Goal: Entertainment & Leisure: Consume media (video, audio)

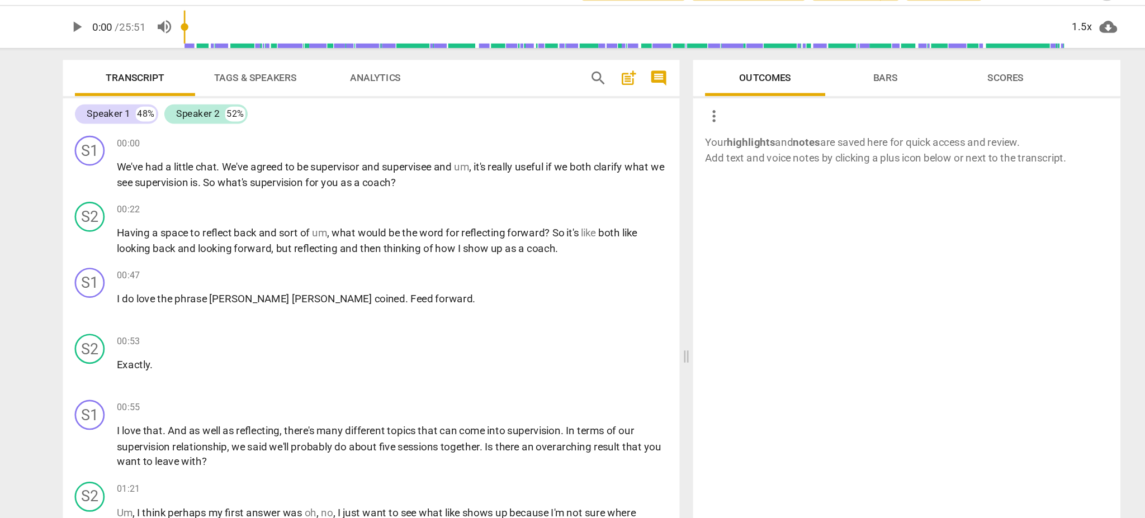
click at [190, 45] on span "play_arrow" at bounding box center [188, 42] width 13 height 13
click at [190, 42] on span "pause" at bounding box center [188, 42] width 13 height 13
type input "9"
click at [937, 42] on div "1.5x" at bounding box center [937, 43] width 21 height 18
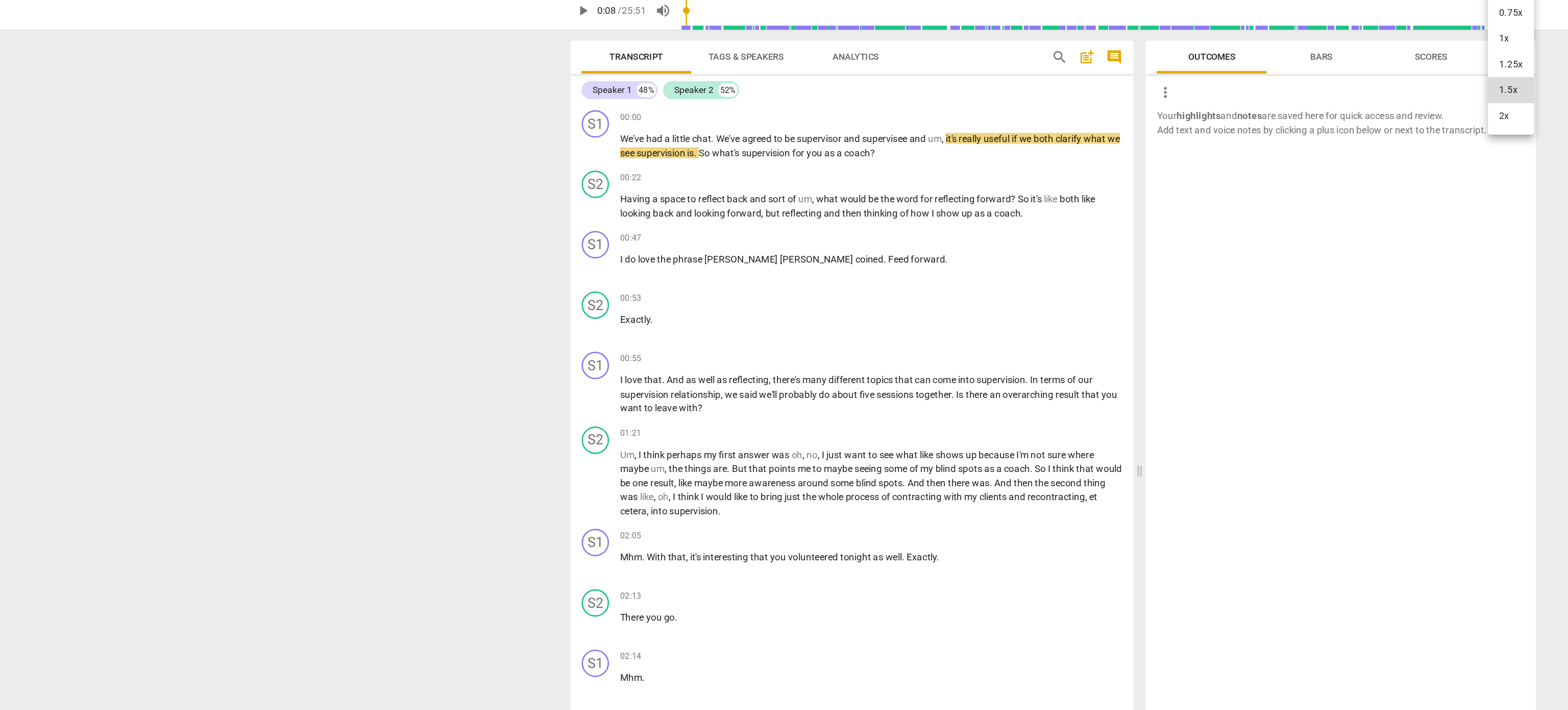
click at [1045, 77] on li "1.25x" at bounding box center [1124, 79] width 34 height 19
click at [436, 39] on span "play_arrow" at bounding box center [433, 38] width 12 height 12
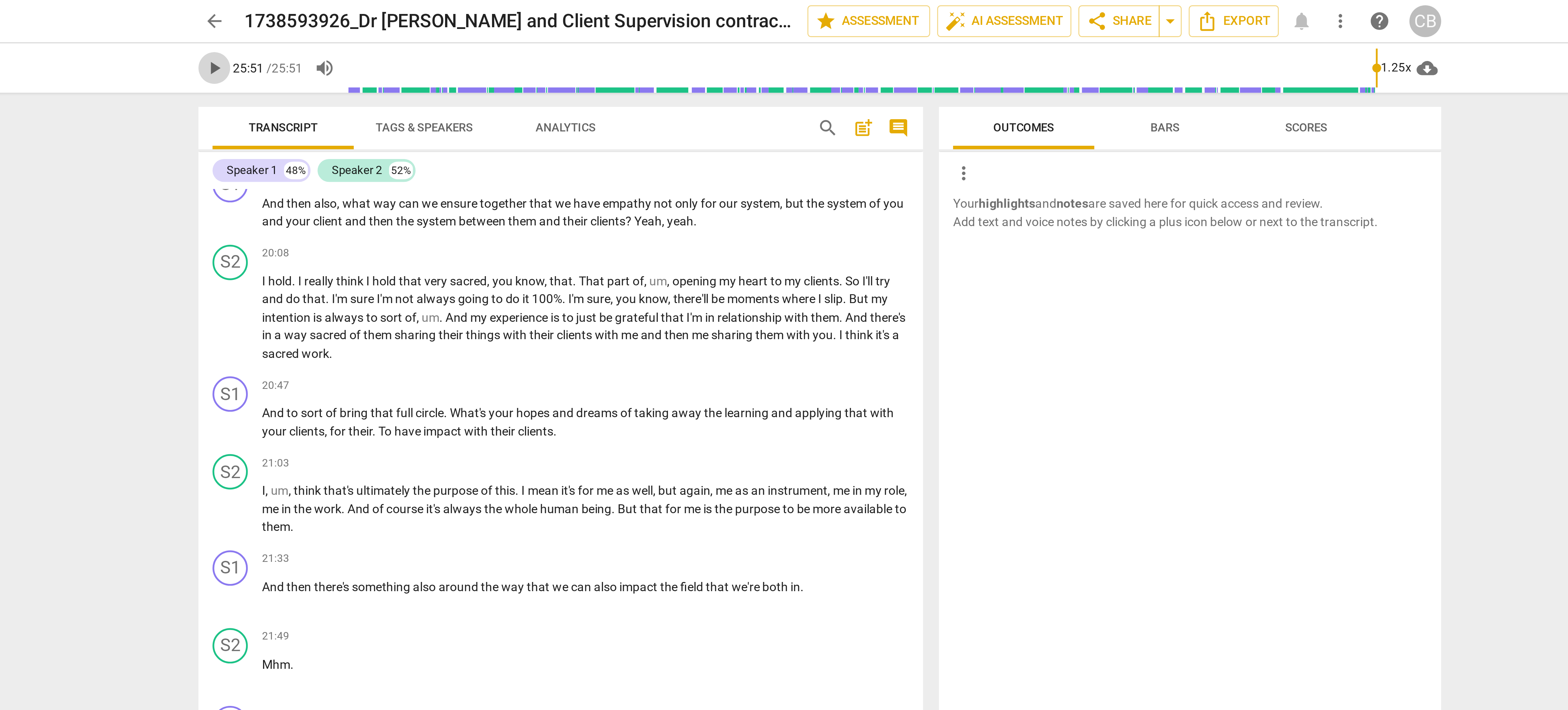
click at [552, 29] on span "play_arrow" at bounding box center [550, 26] width 8 height 8
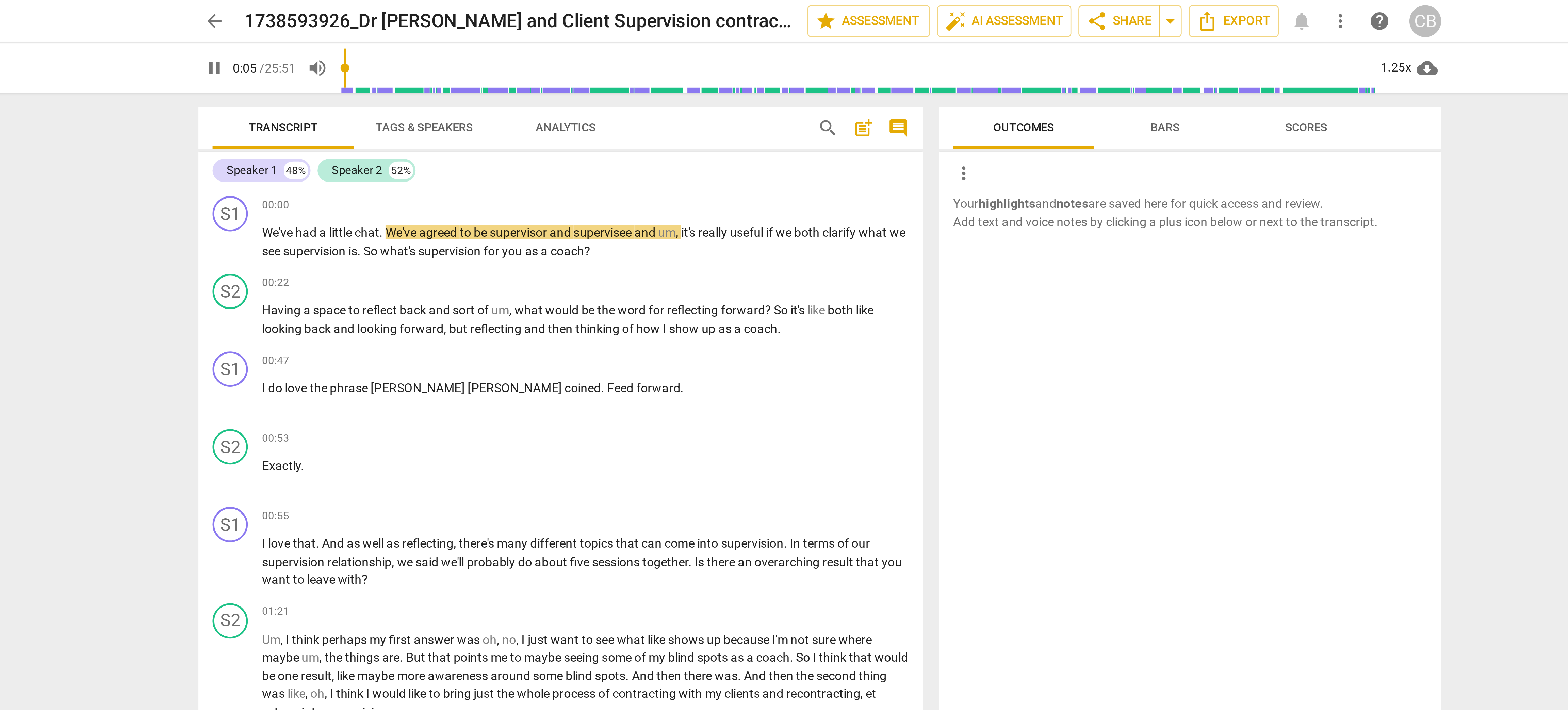
click at [550, 28] on span "pause" at bounding box center [550, 26] width 8 height 8
type input "6"
